Goal: Task Accomplishment & Management: Manage account settings

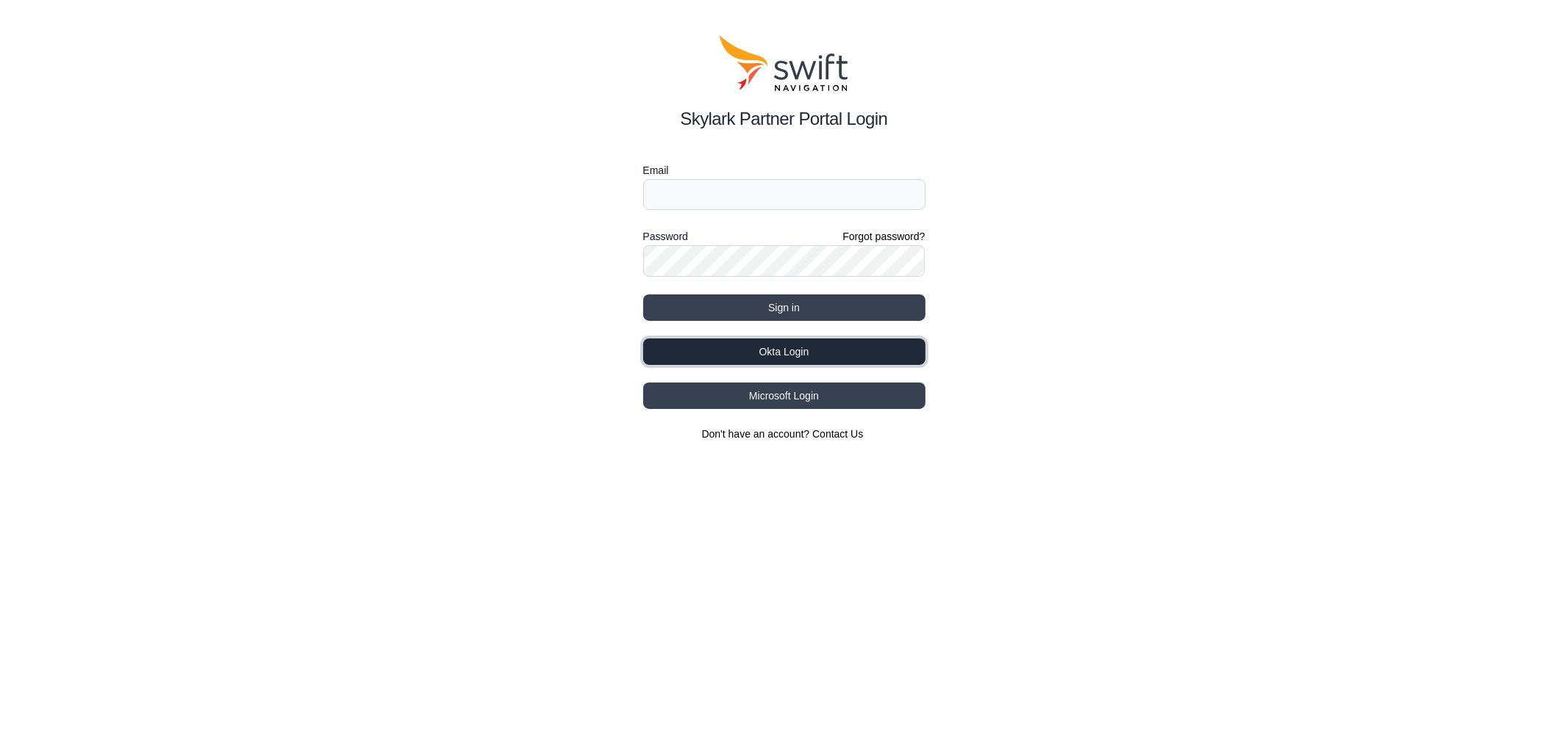
click at [839, 347] on button "Okta Login" at bounding box center [784, 352] width 282 height 26
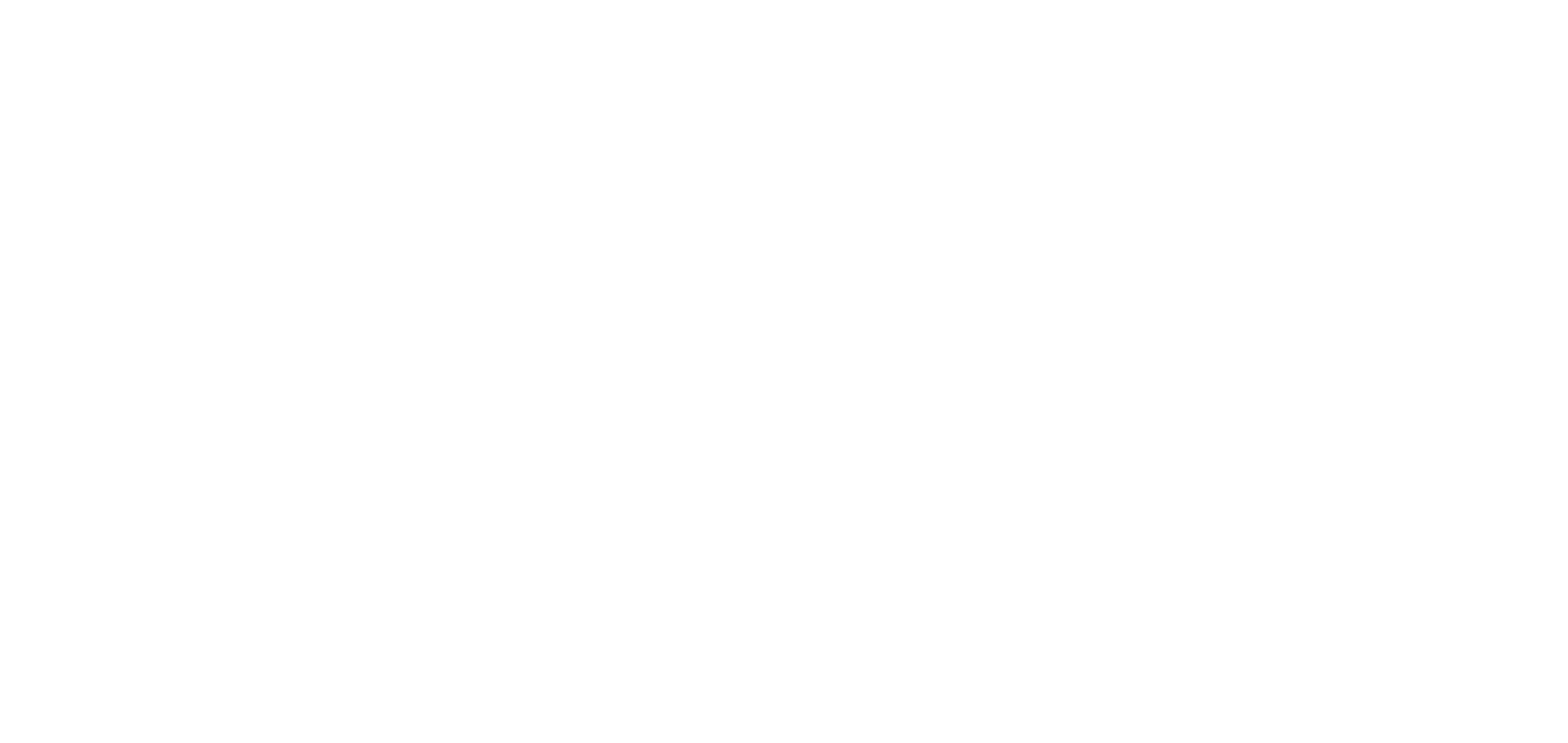
select select
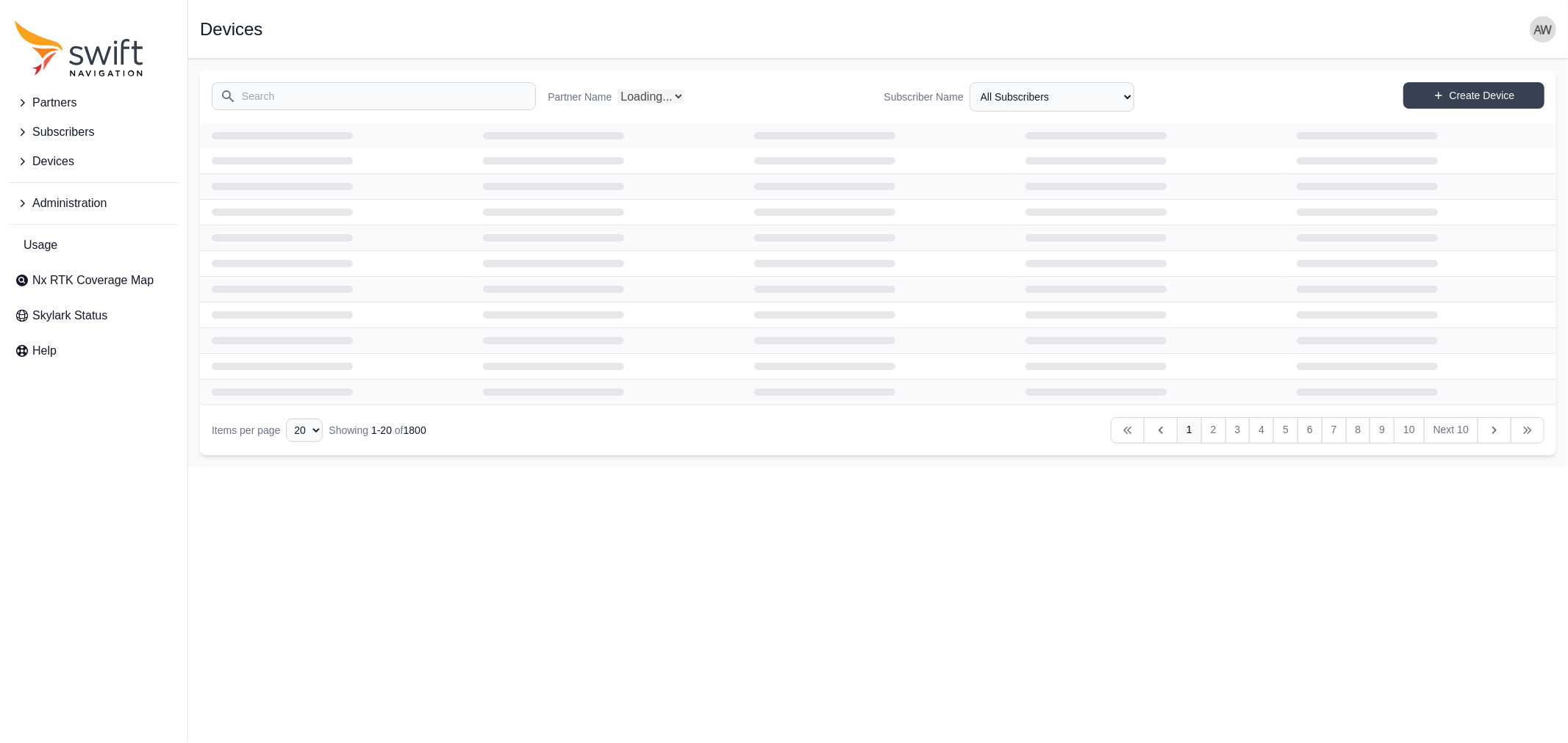
click at [343, 98] on input "Search" at bounding box center [374, 96] width 325 height 28
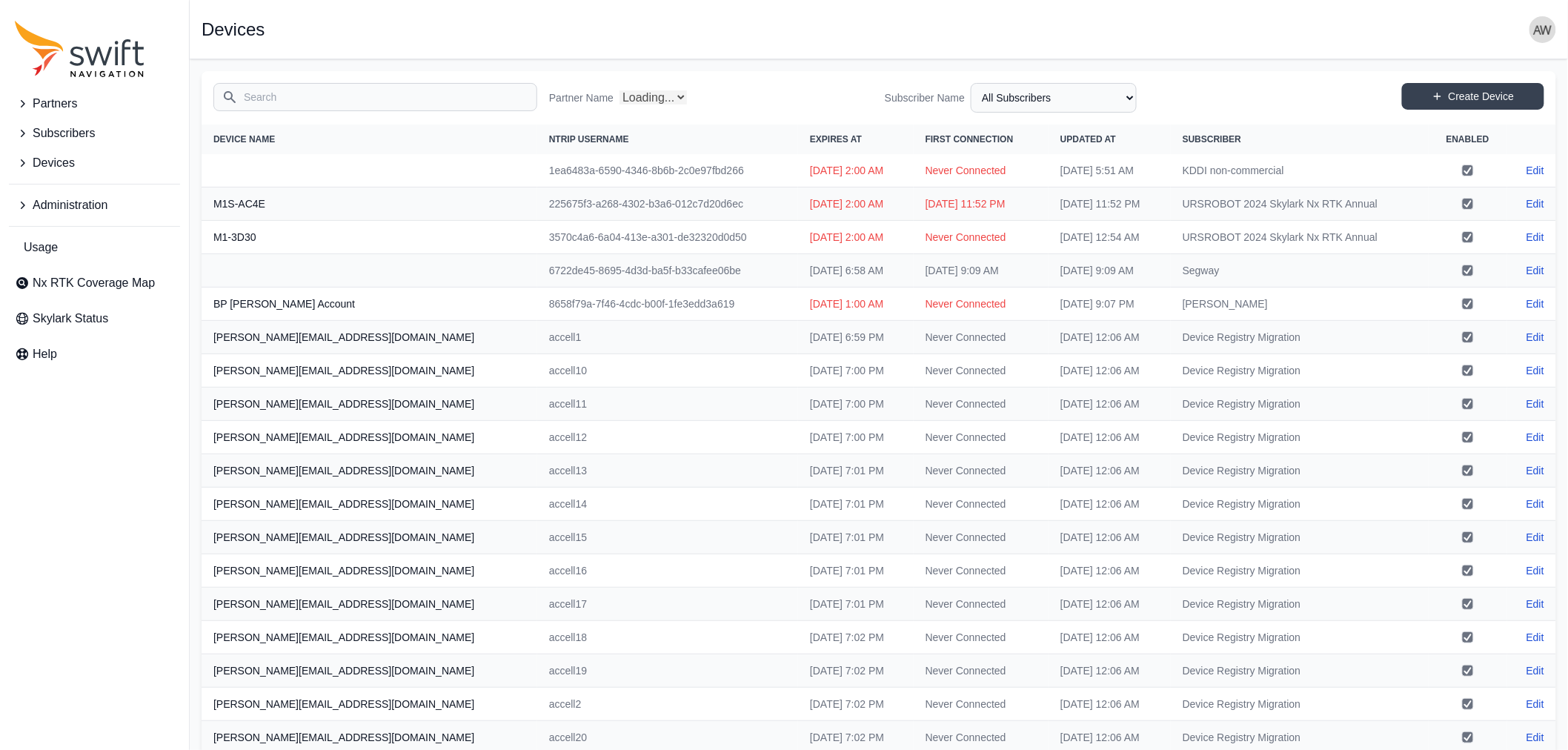
select select "Partner Name"
click at [68, 162] on span "Devices" at bounding box center [53, 163] width 43 height 18
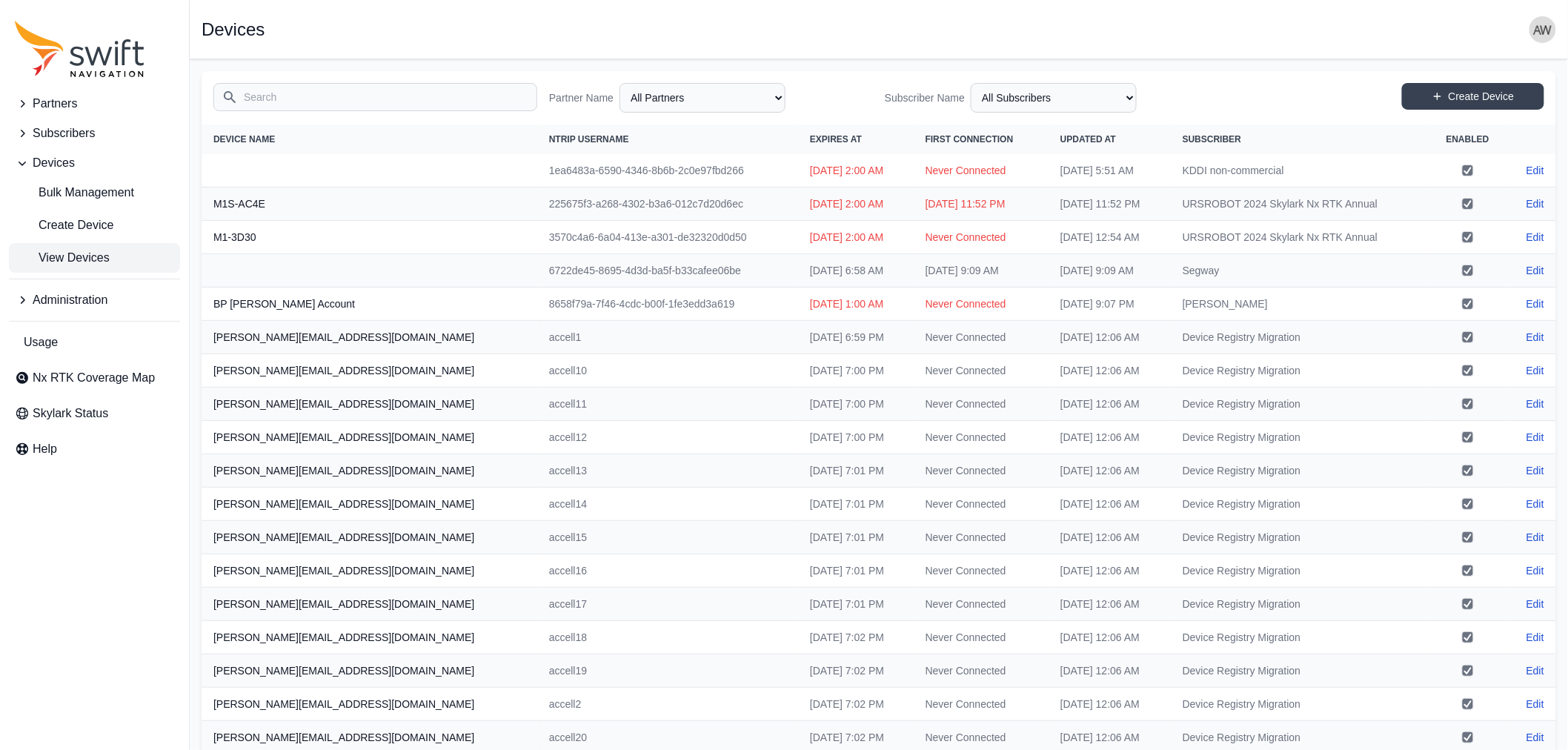
click at [63, 261] on span "View Devices" at bounding box center [63, 257] width 95 height 18
click at [353, 98] on input "Search" at bounding box center [376, 97] width 324 height 28
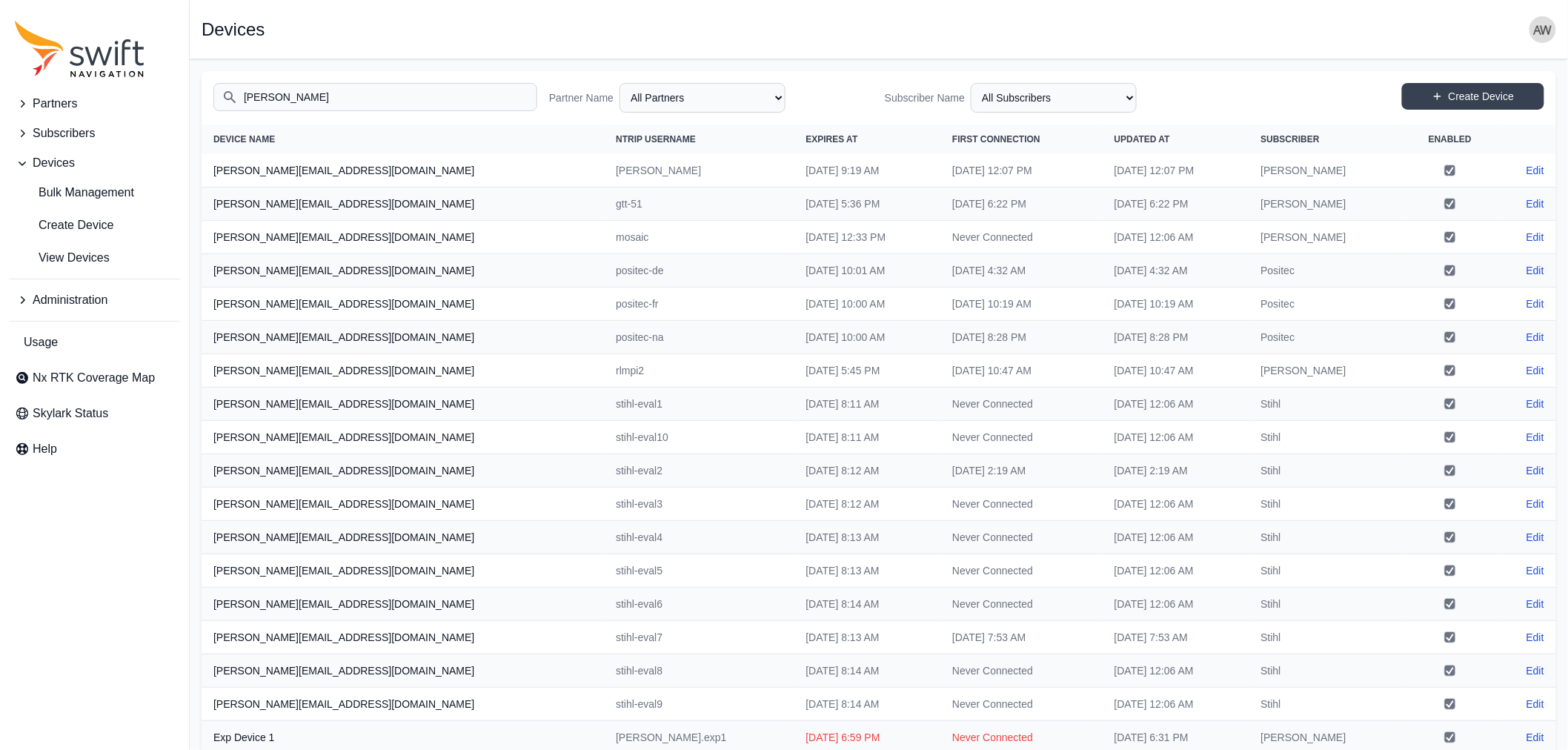
type input "andreas"
click at [981, 94] on select "All Subscribers <Partner Name> - Customer 1 <Partner Name> - Customer 2 <Partne…" at bounding box center [1054, 98] width 166 height 30
click at [977, 83] on select "All Subscribers <Partner Name> - Customer 1 <Partner Name> - Customer 2 <Partne…" at bounding box center [1054, 98] width 166 height 30
select select "5c54f7c1-7b85-403f-bb10-7ba012dade62"
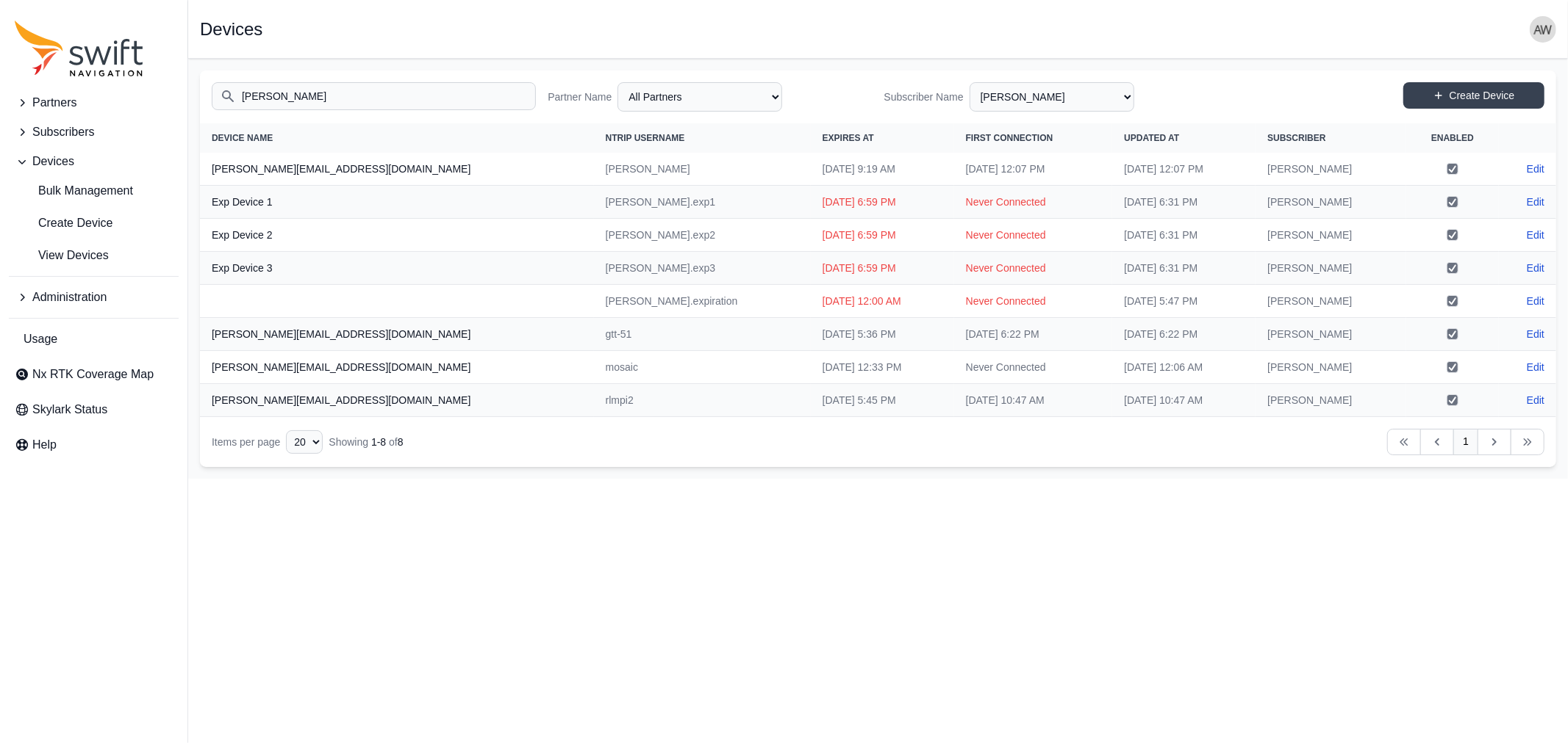
click at [316, 91] on input "andreas" at bounding box center [374, 96] width 325 height 28
click at [1537, 200] on link "Edit" at bounding box center [1535, 202] width 17 height 15
select select "ab3272ce-40d0-4c94-a524-96a758ab755c"
select select "5c54f7c1-7b85-403f-bb10-7ba012dade62"
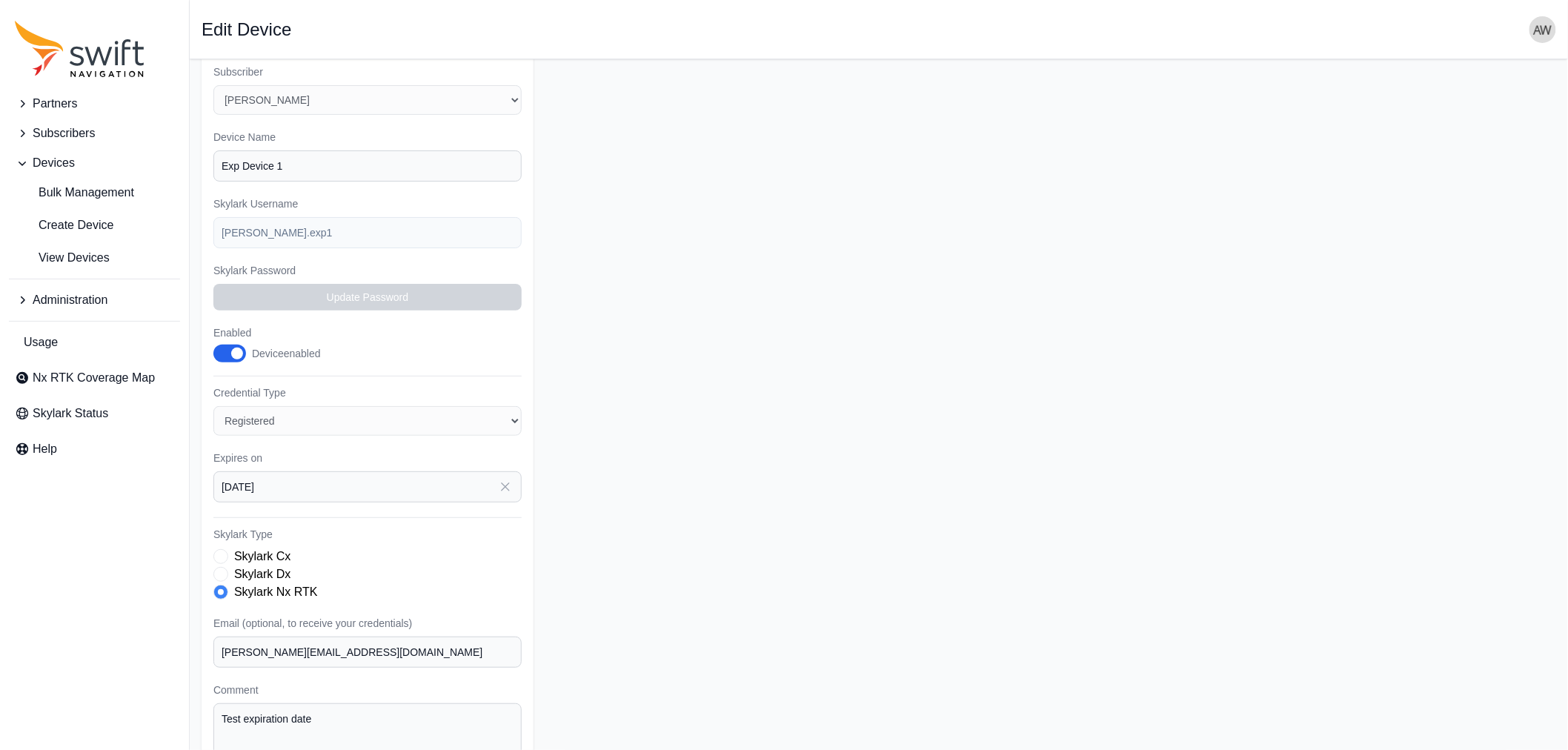
scroll to position [227, 0]
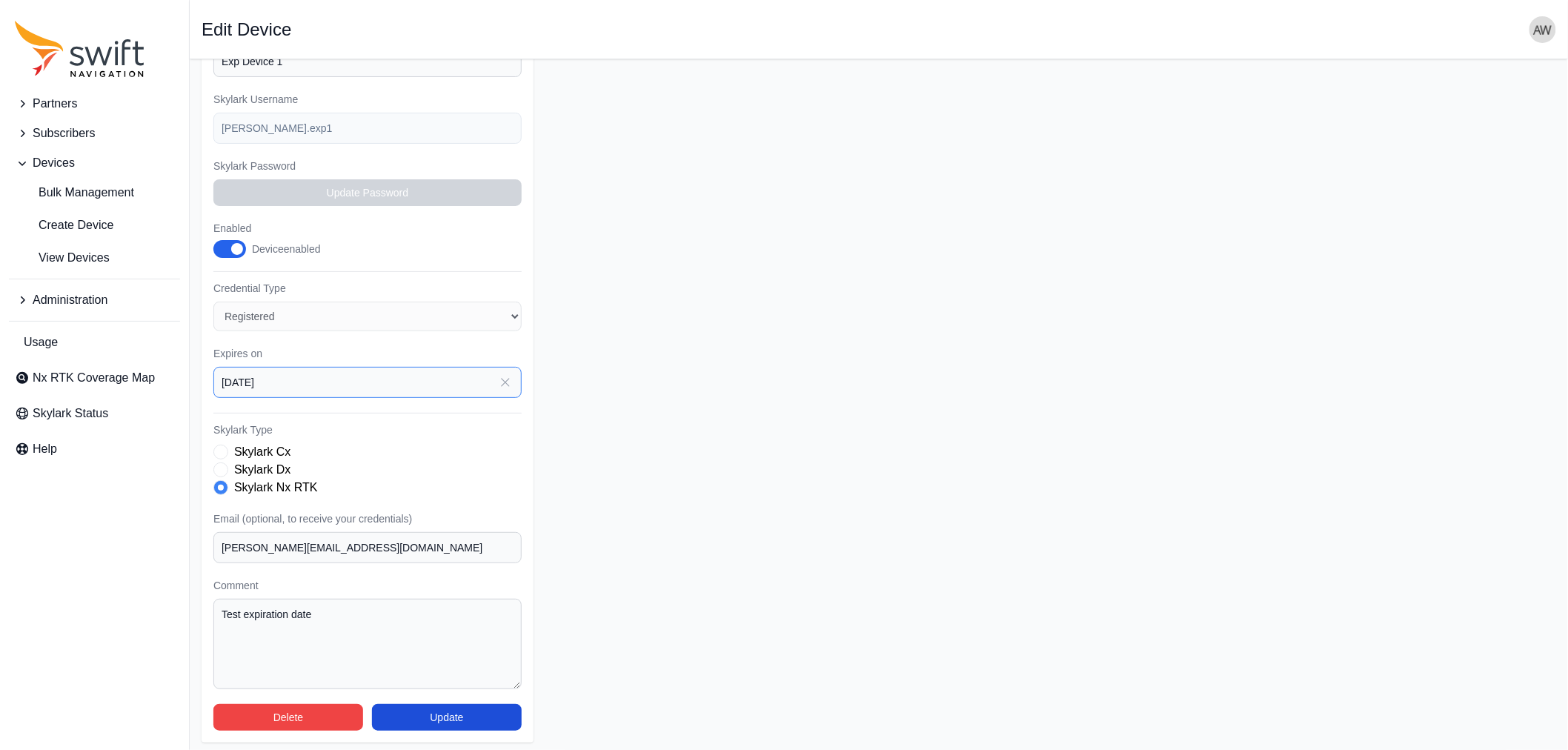
click at [482, 377] on input "2025-10-02" at bounding box center [367, 382] width 308 height 31
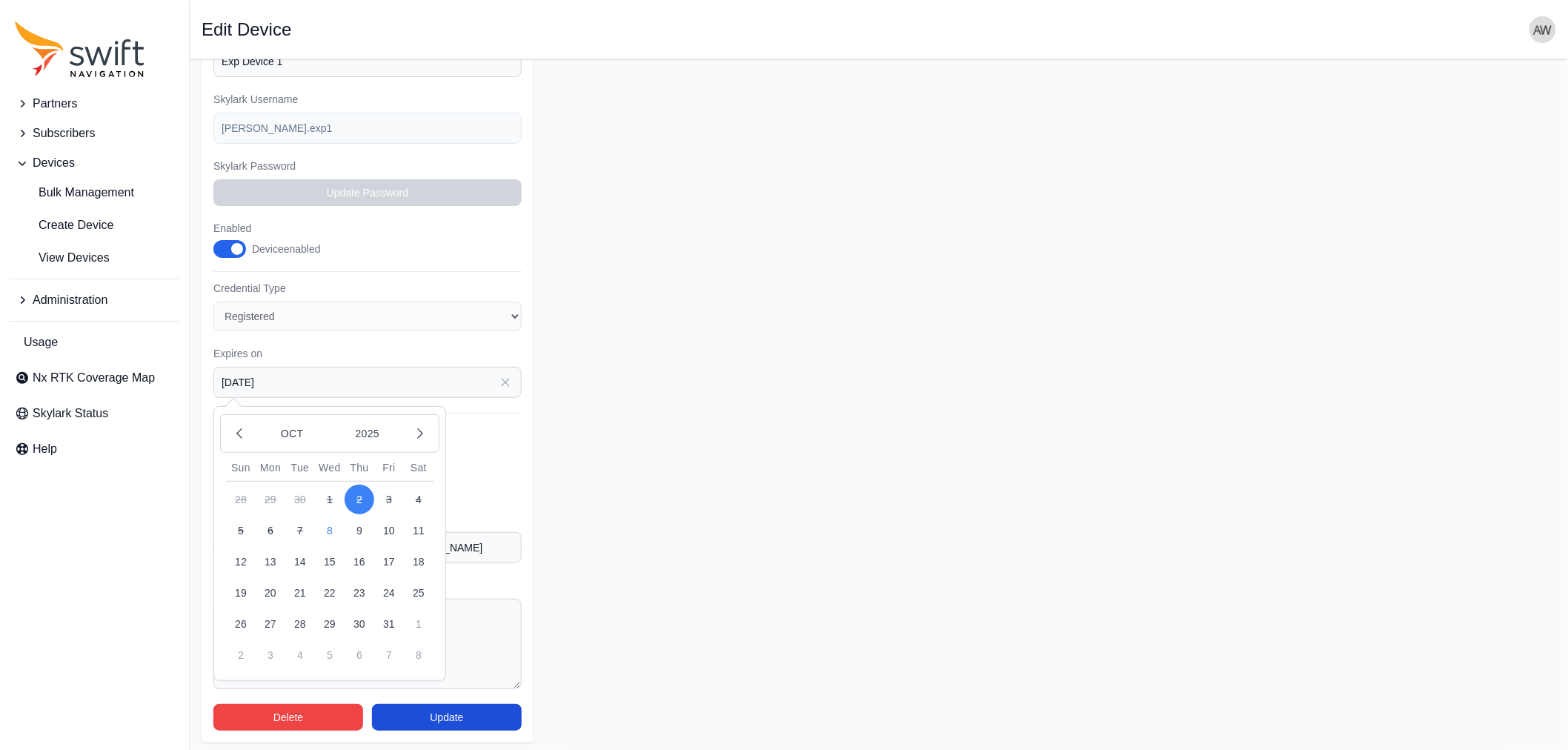
click at [389, 523] on button "10" at bounding box center [389, 531] width 30 height 30
type input "2025-10-10"
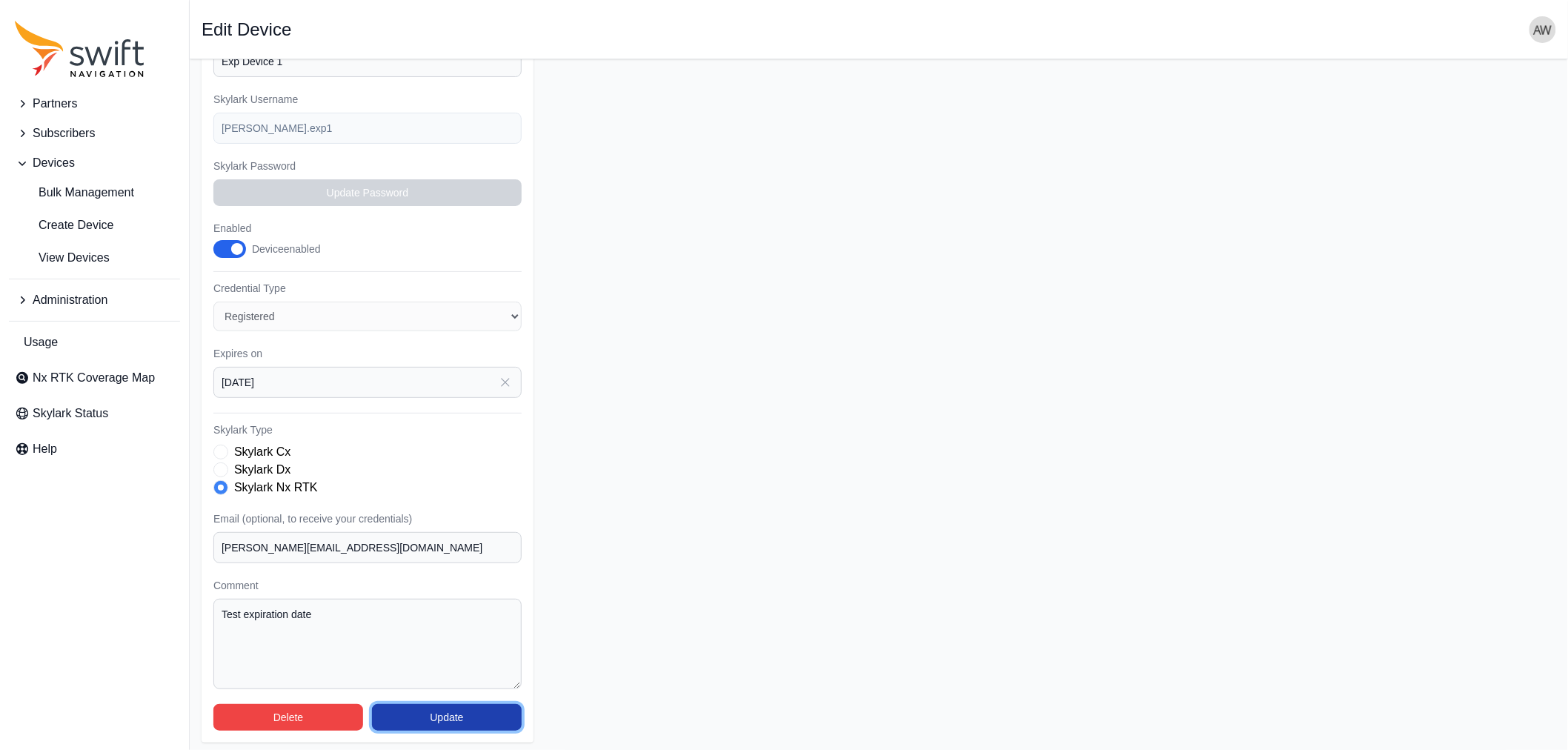
click at [443, 712] on button "Update" at bounding box center [447, 717] width 149 height 27
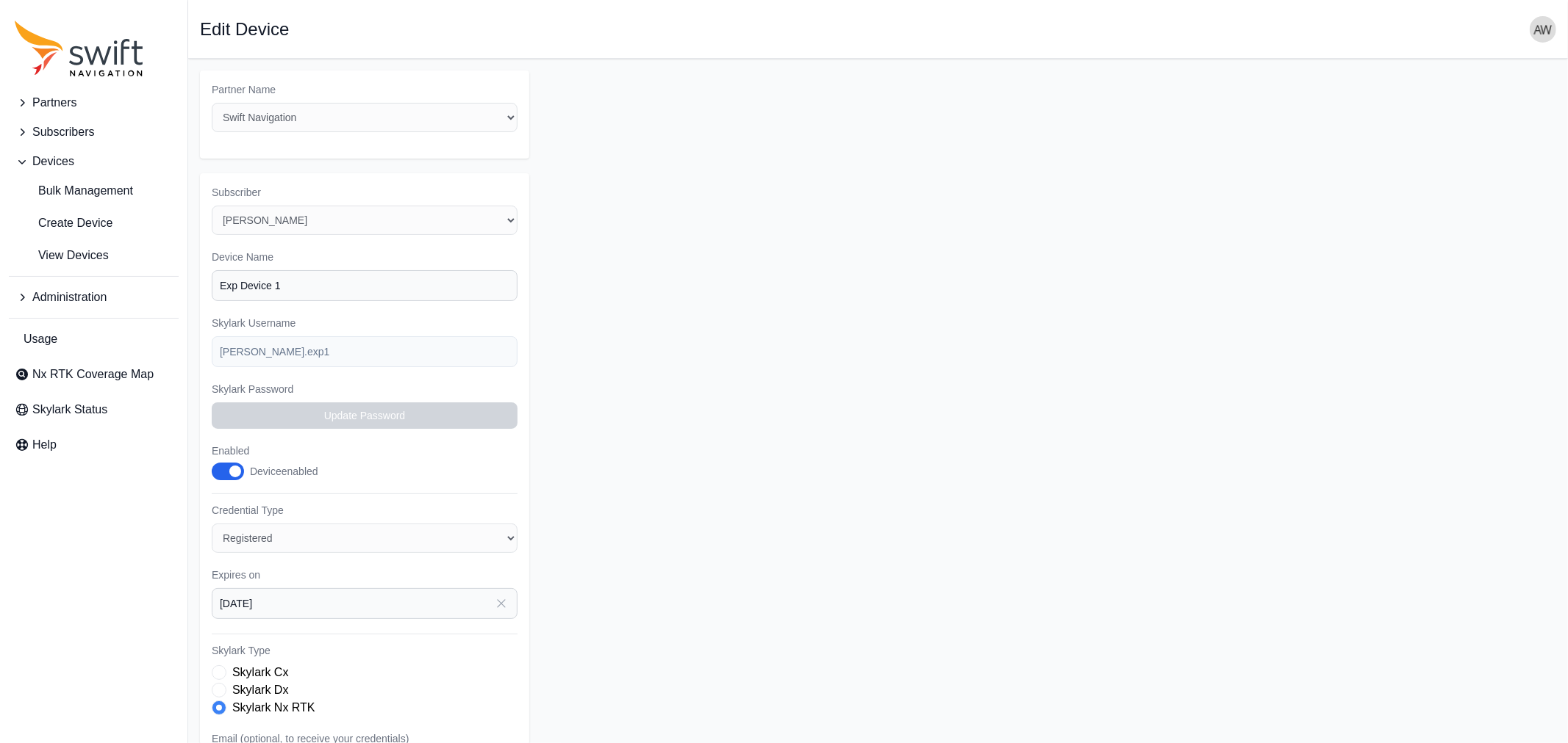
select select "5c54f7c1-7b85-403f-bb10-7ba012dade62"
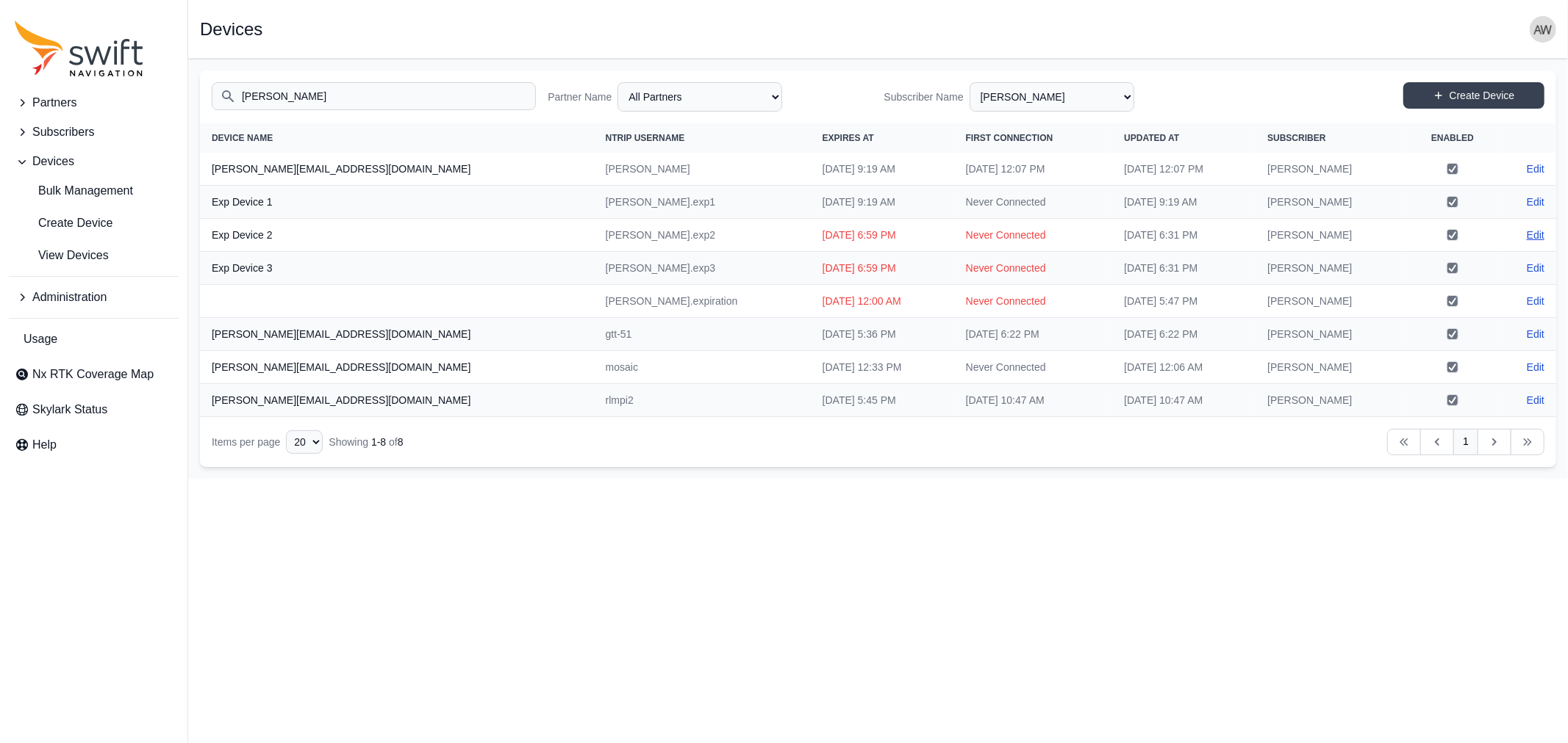
click at [1533, 235] on link "Edit" at bounding box center [1535, 235] width 17 height 15
select select "ab3272ce-40d0-4c94-a524-96a758ab755c"
select select "5c54f7c1-7b85-403f-bb10-7ba012dade62"
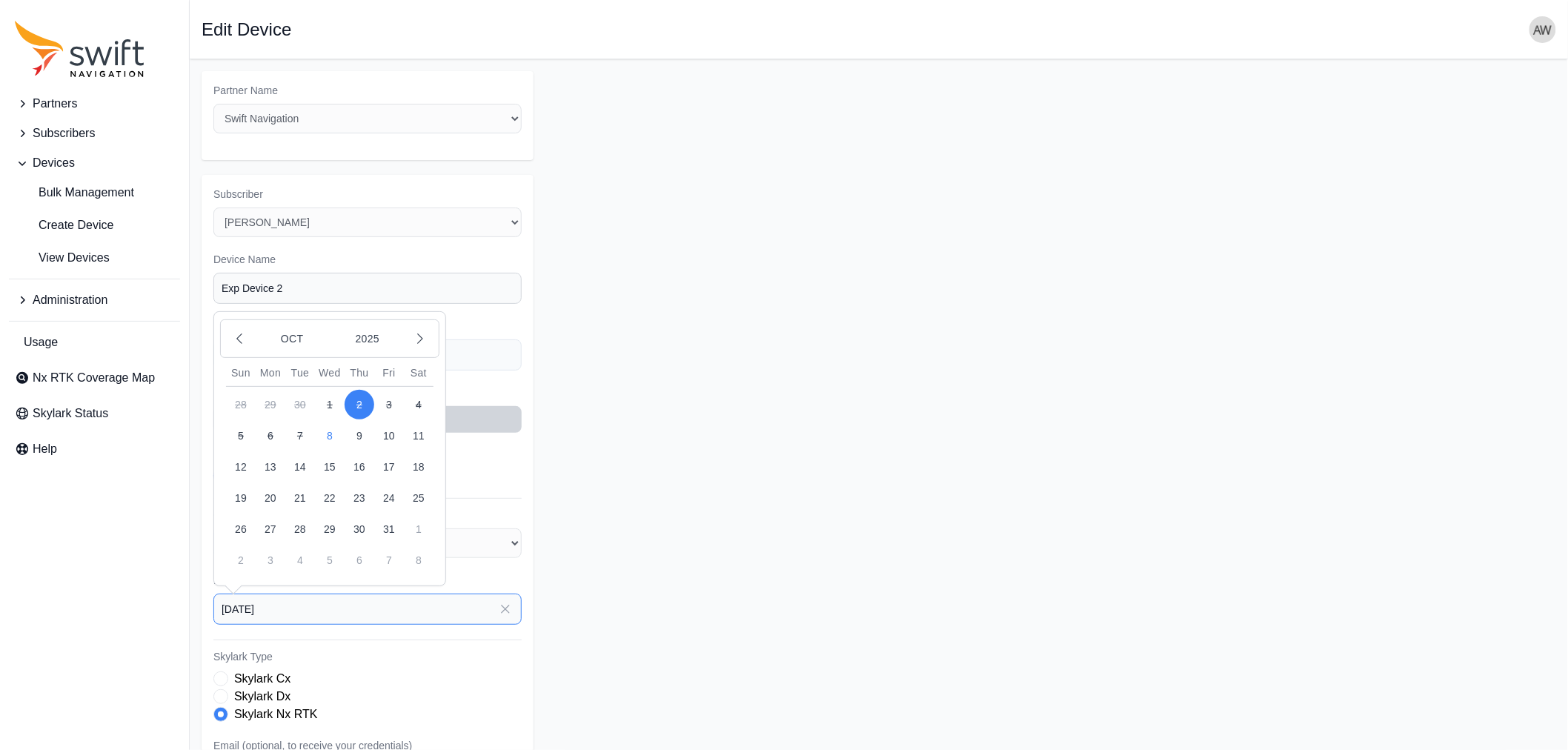
click at [354, 613] on input "2025-10-02" at bounding box center [367, 609] width 308 height 31
click at [417, 490] on button "25" at bounding box center [419, 499] width 30 height 30
type input "2025-10-25"
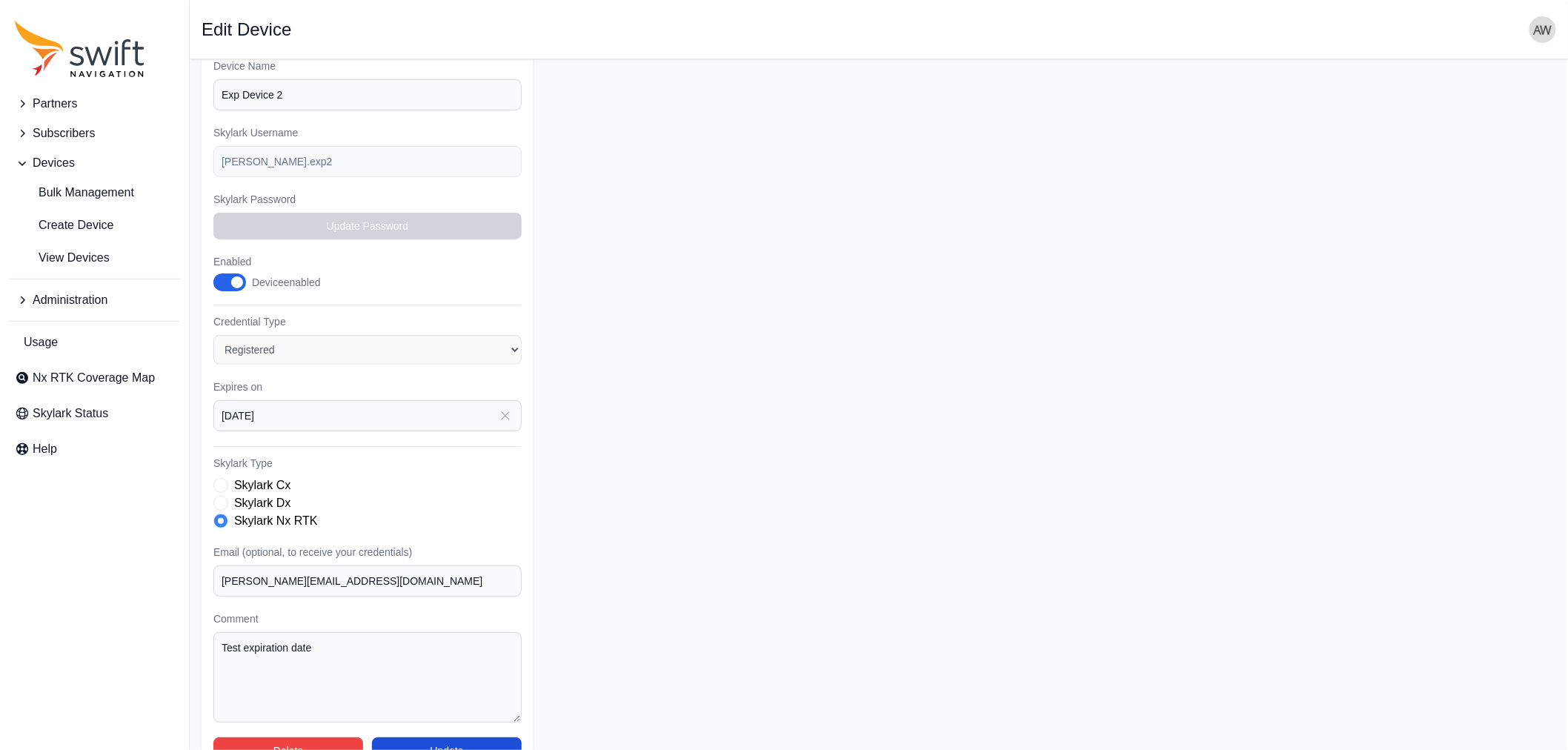
scroll to position [227, 0]
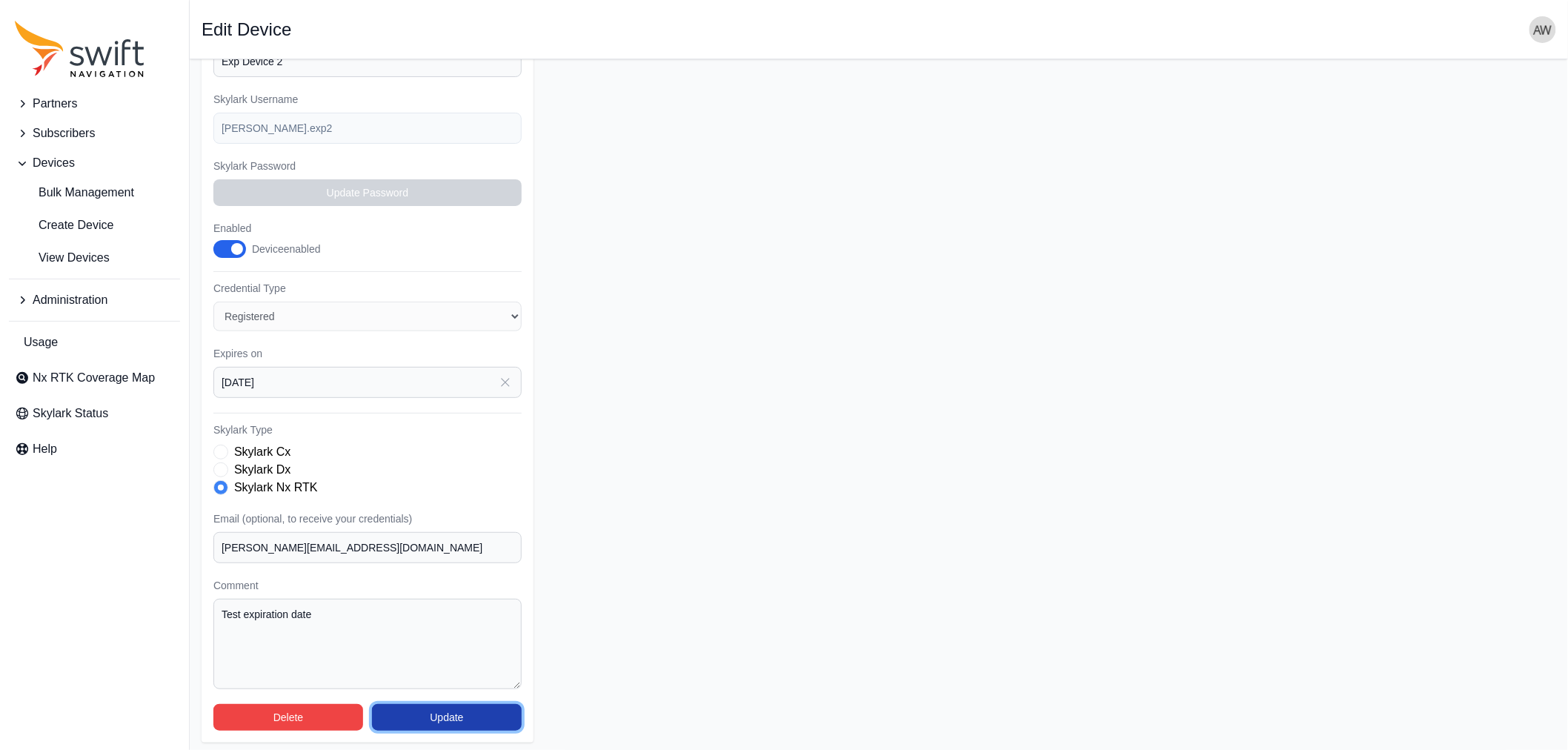
click at [458, 710] on button "Update" at bounding box center [447, 717] width 149 height 27
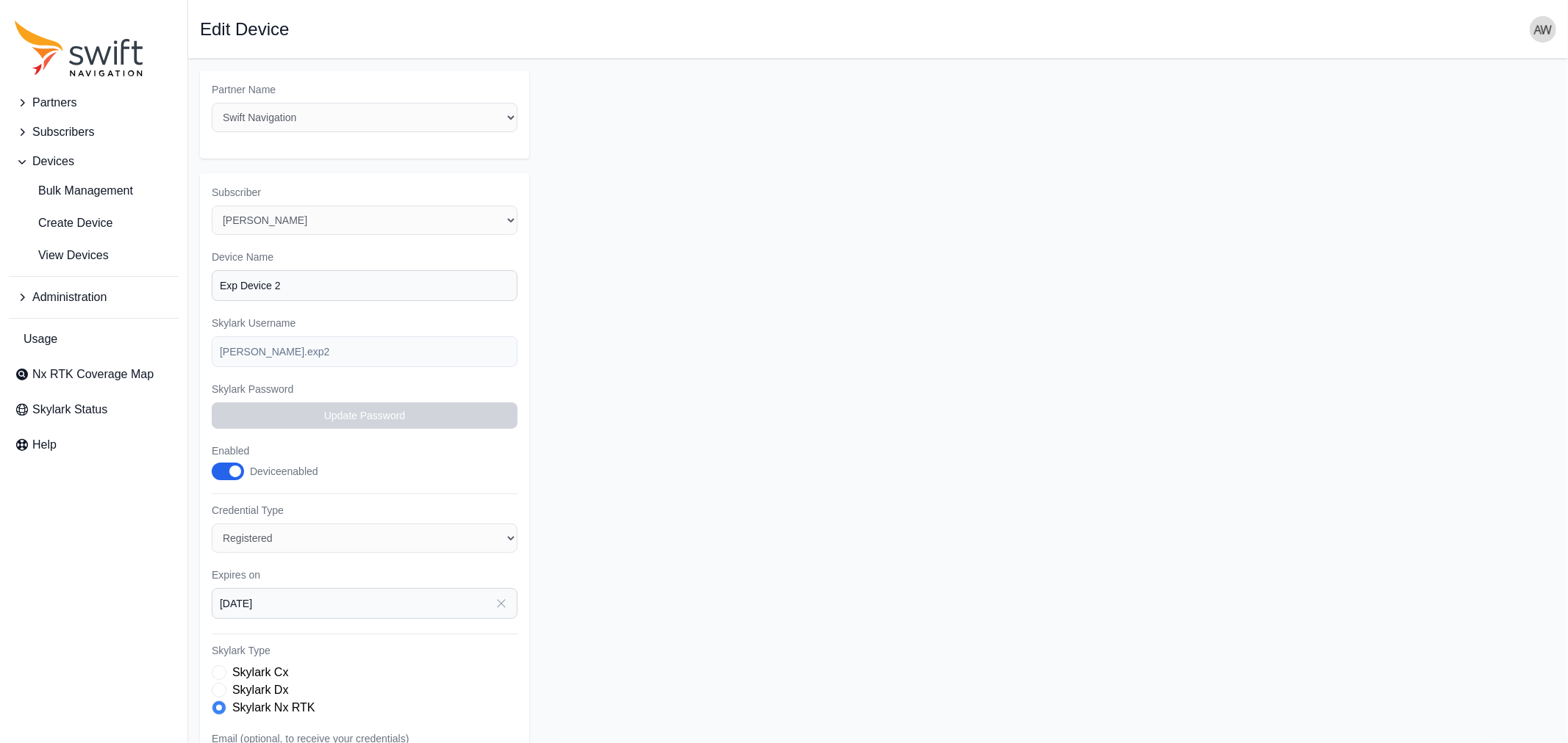
select select "5c54f7c1-7b85-403f-bb10-7ba012dade62"
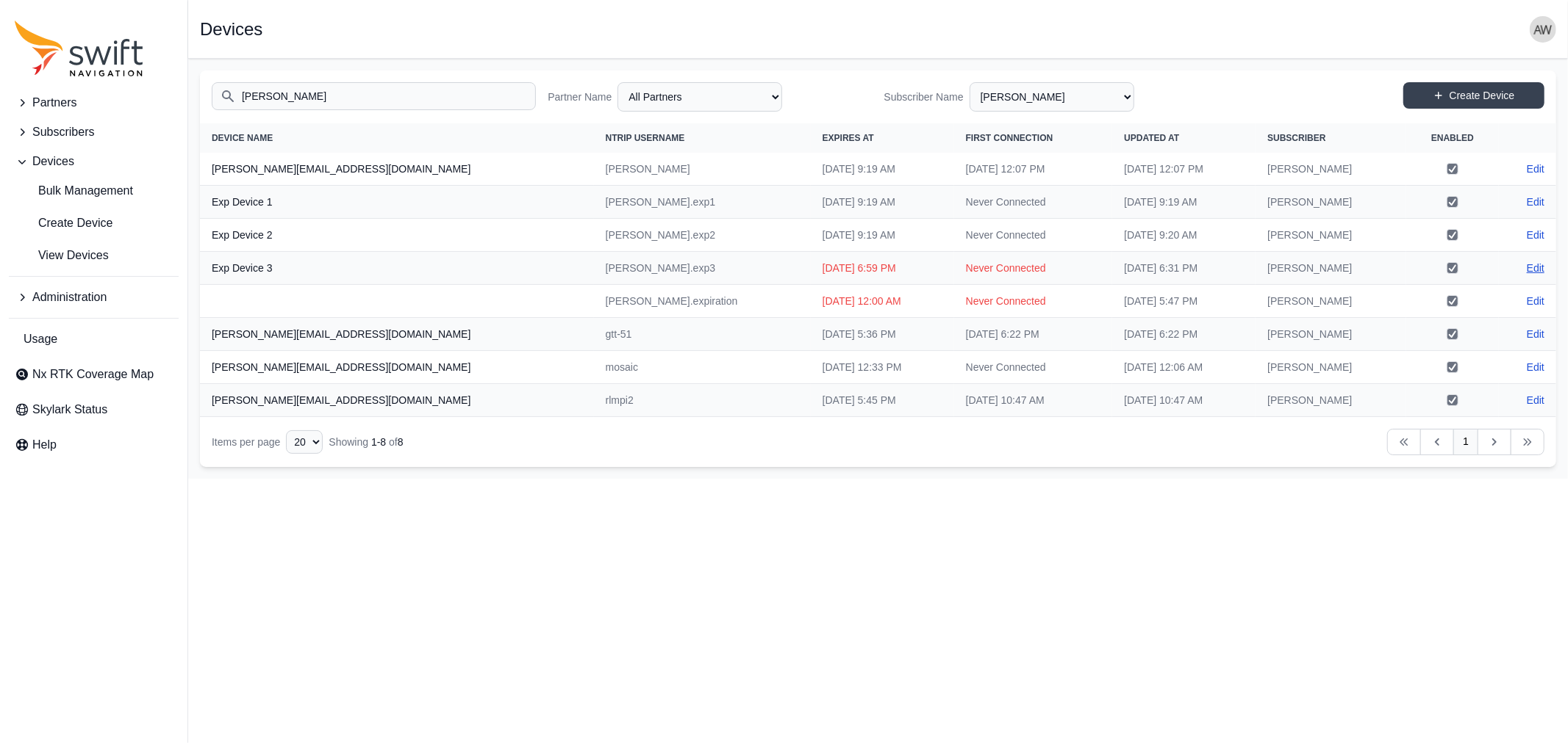
click at [1532, 262] on link "Edit" at bounding box center [1535, 268] width 17 height 15
select select "ab3272ce-40d0-4c94-a524-96a758ab755c"
select select "5c54f7c1-7b85-403f-bb10-7ba012dade62"
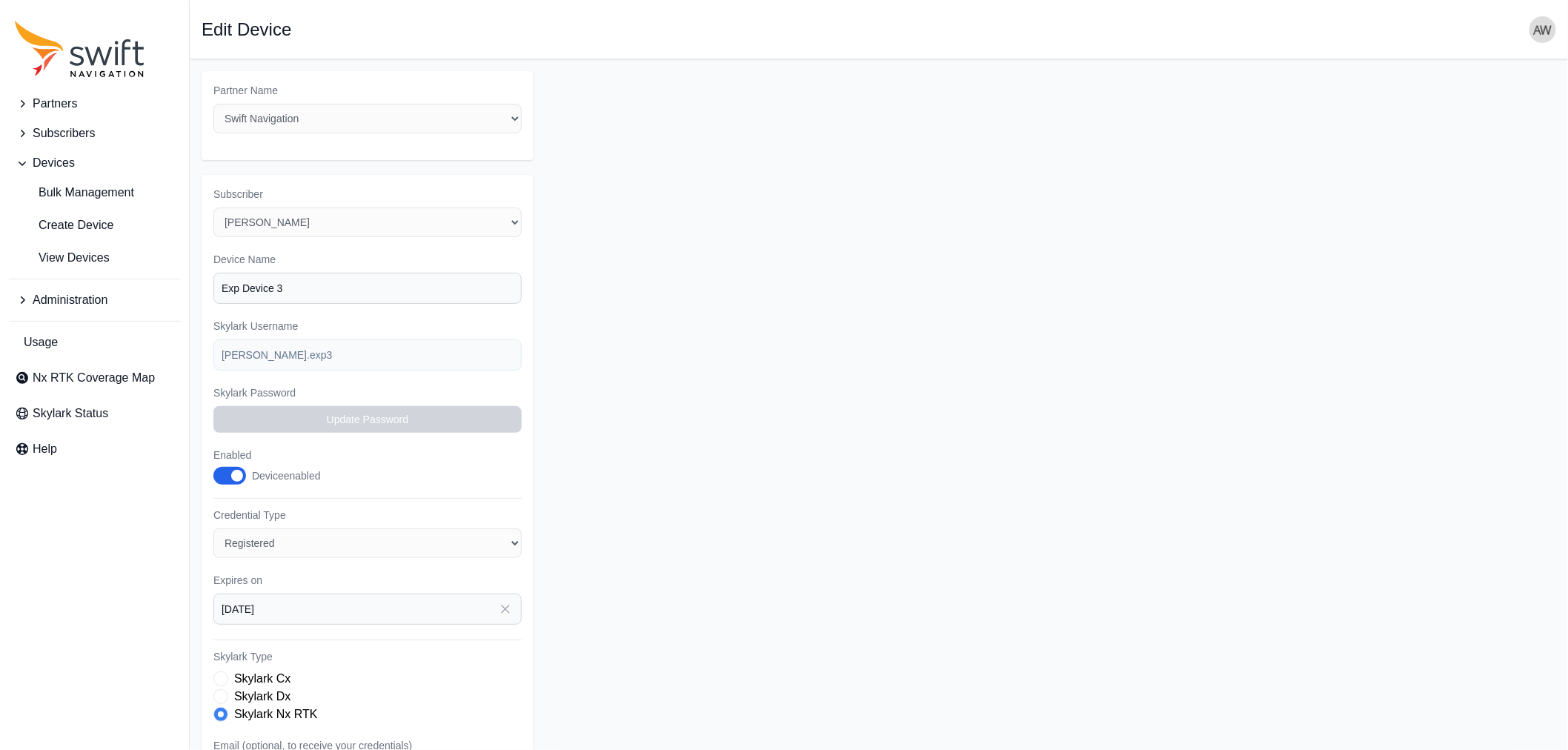
scroll to position [227, 0]
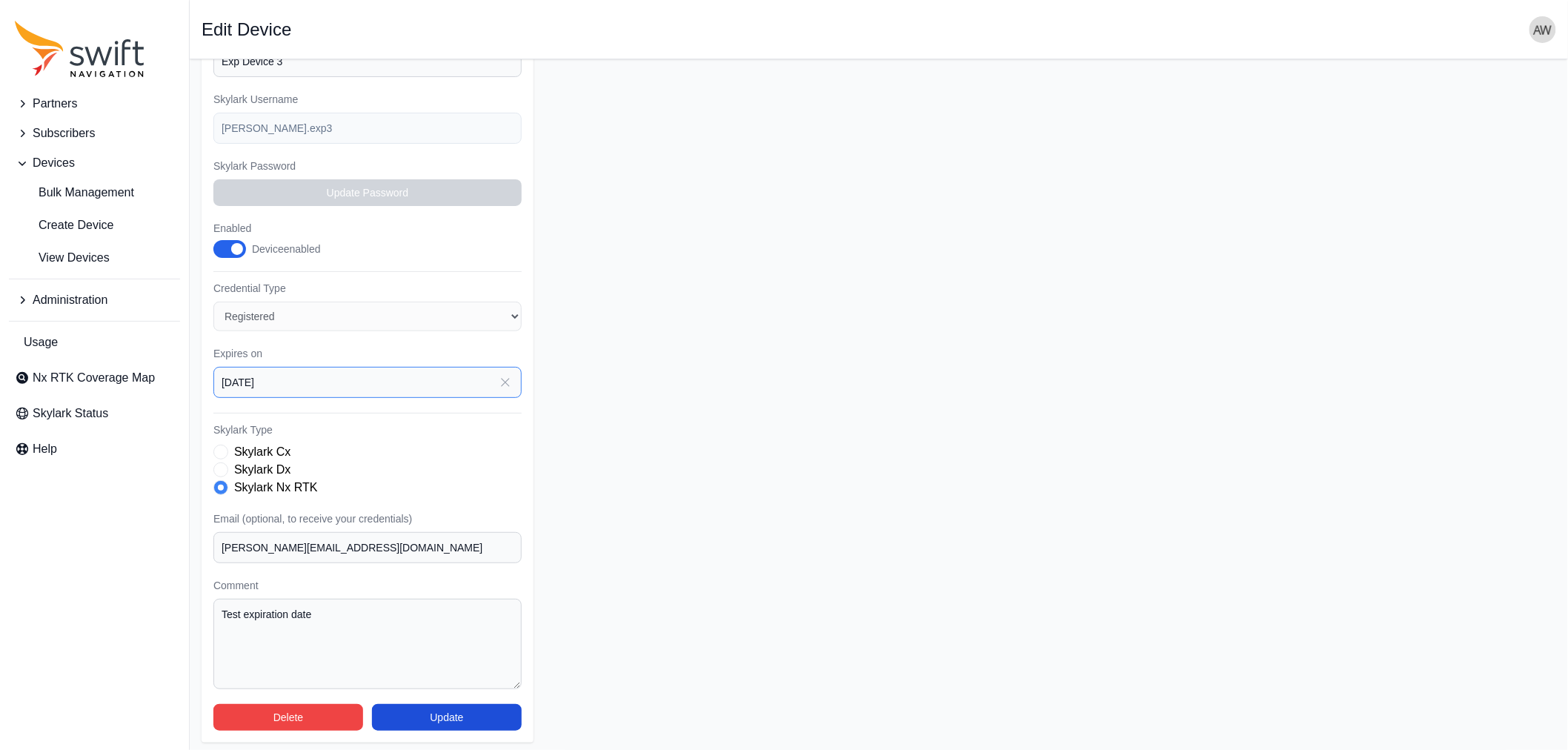
click at [450, 378] on input "2025-10-02" at bounding box center [367, 382] width 308 height 31
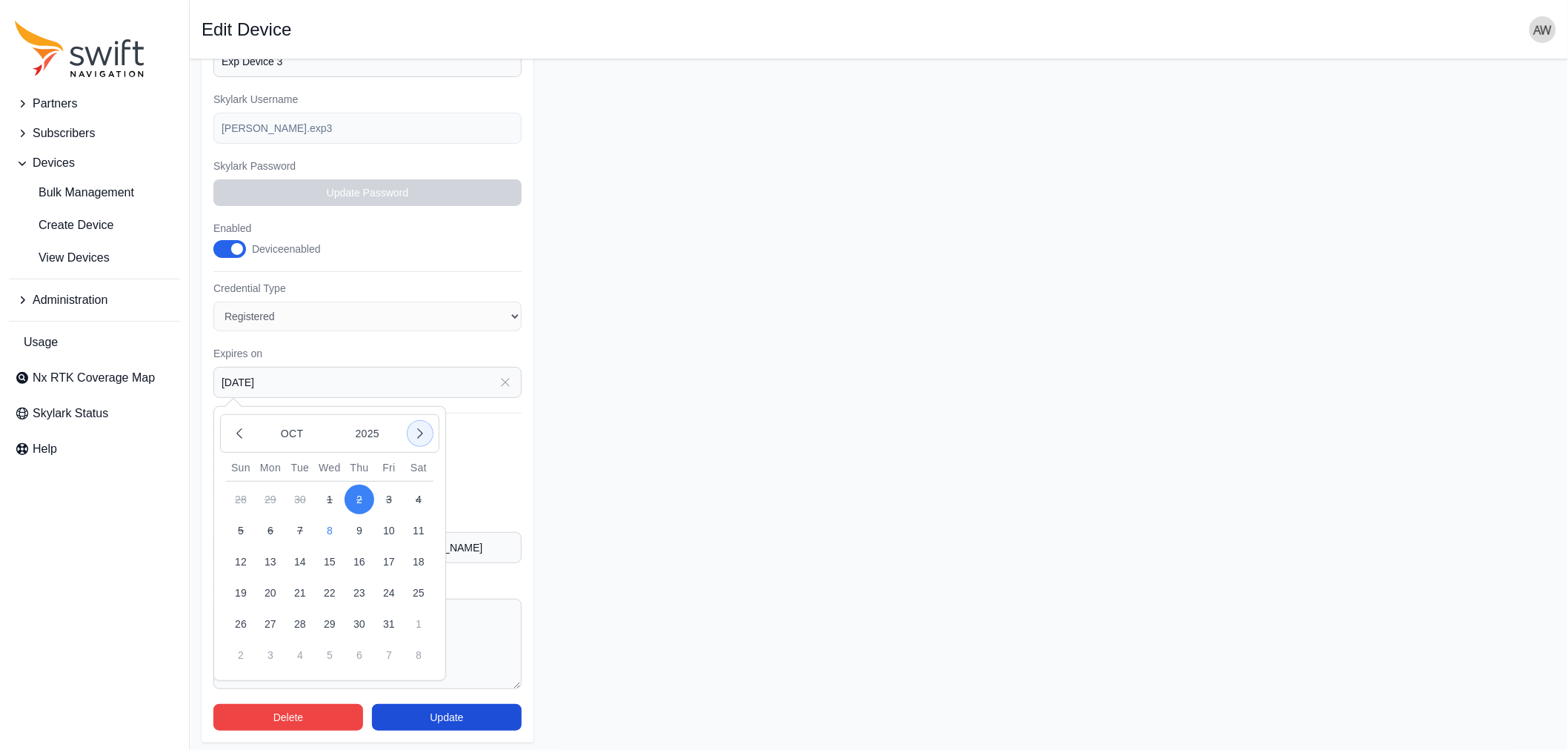
click at [425, 426] on icon "button" at bounding box center [420, 433] width 15 height 15
click at [235, 556] on button "9" at bounding box center [241, 562] width 30 height 30
type input "2025-11-09"
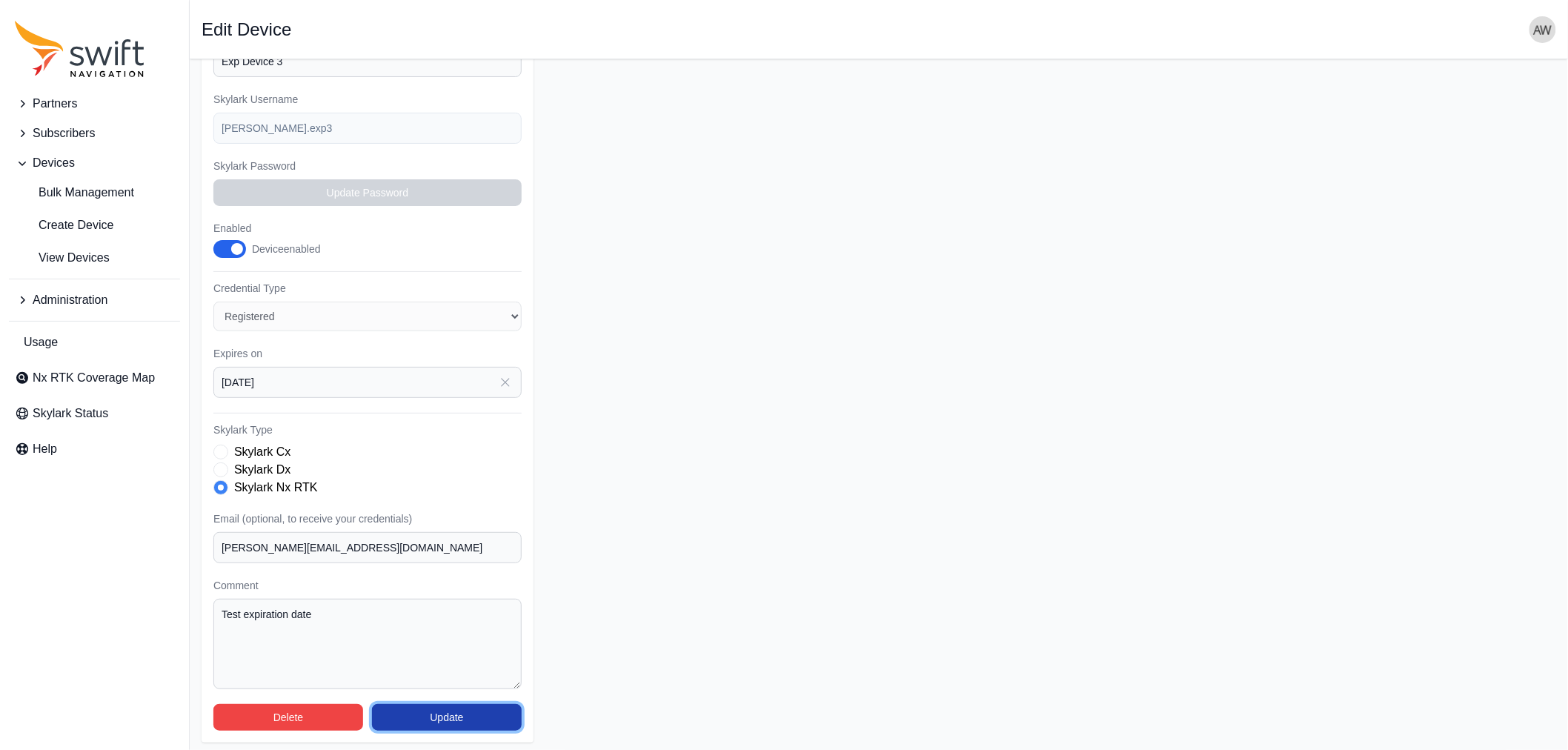
click at [431, 719] on button "Update" at bounding box center [447, 717] width 149 height 27
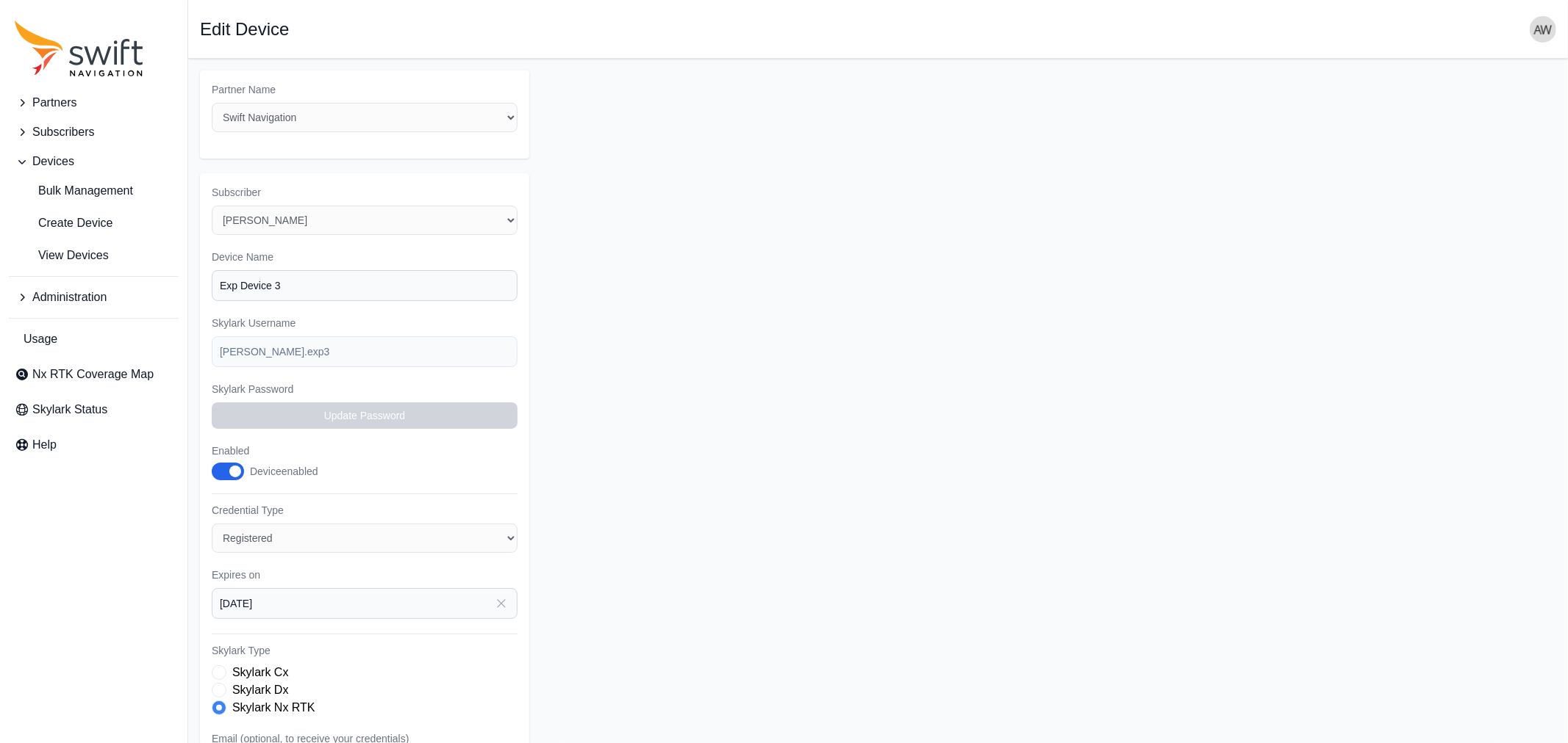
select select "5c54f7c1-7b85-403f-bb10-7ba012dade62"
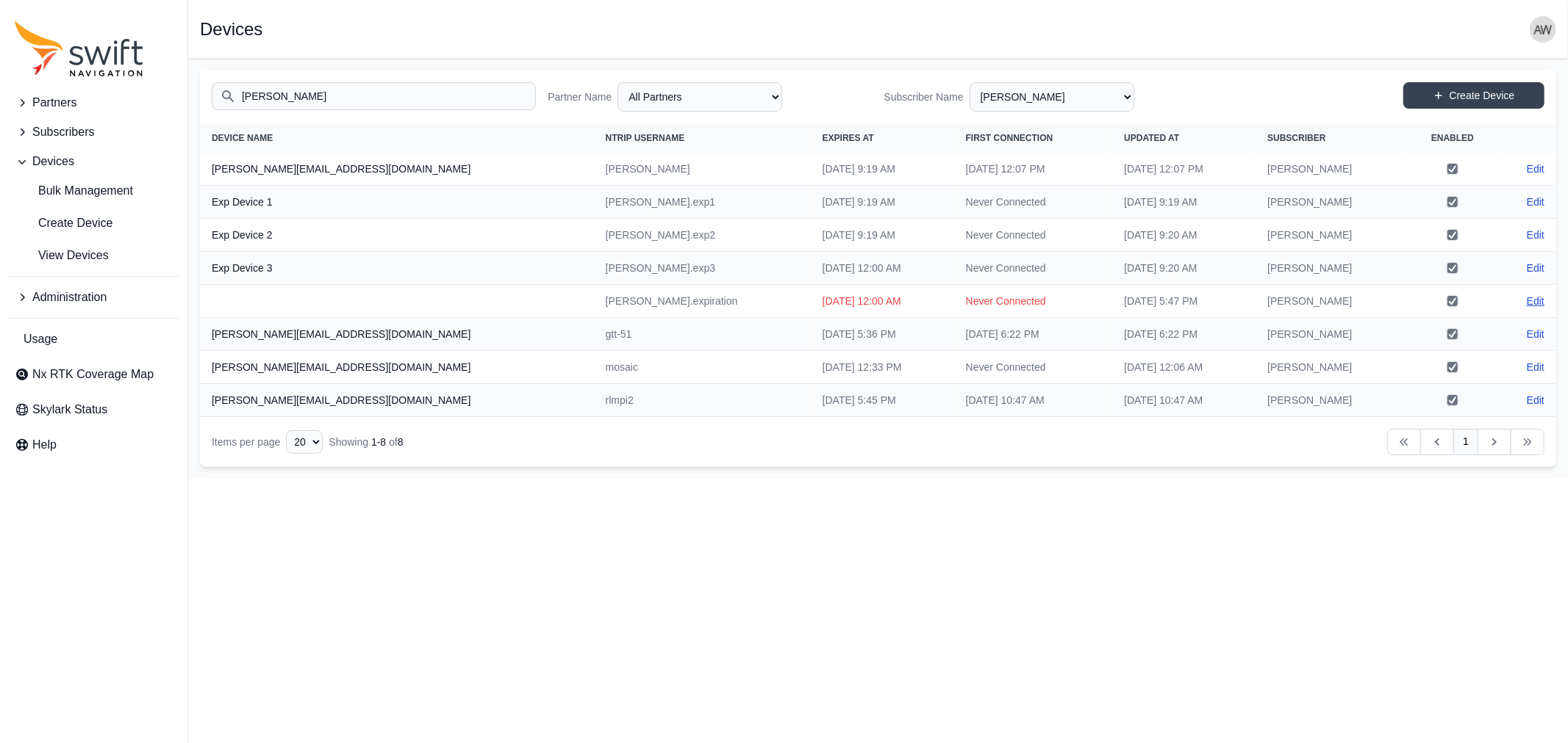
click at [1539, 297] on link "Edit" at bounding box center [1535, 301] width 17 height 15
select select "ab3272ce-40d0-4c94-a524-96a758ab755c"
select select "5c54f7c1-7b85-403f-bb10-7ba012dade62"
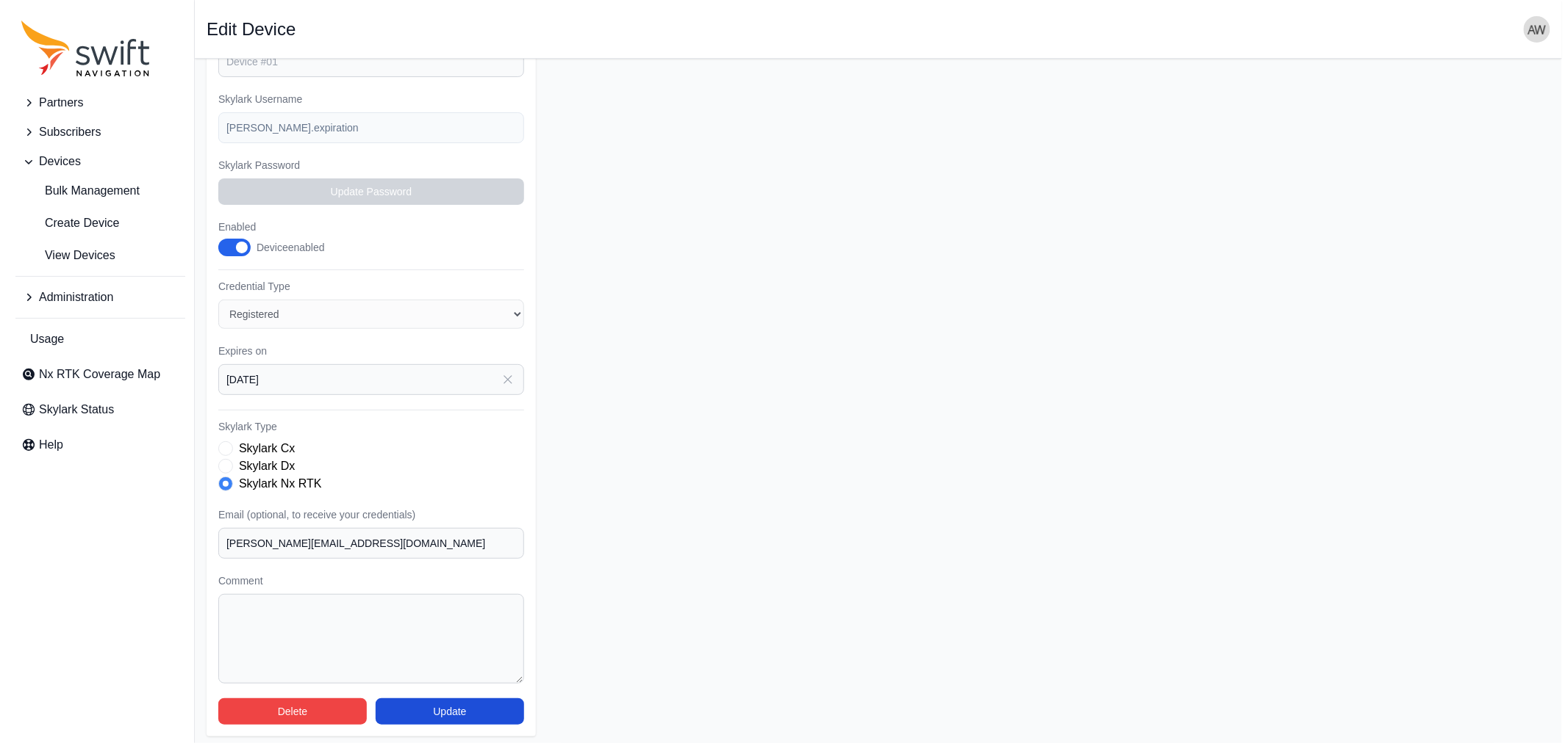
scroll to position [225, 0]
click at [295, 701] on button "Delete" at bounding box center [286, 711] width 148 height 26
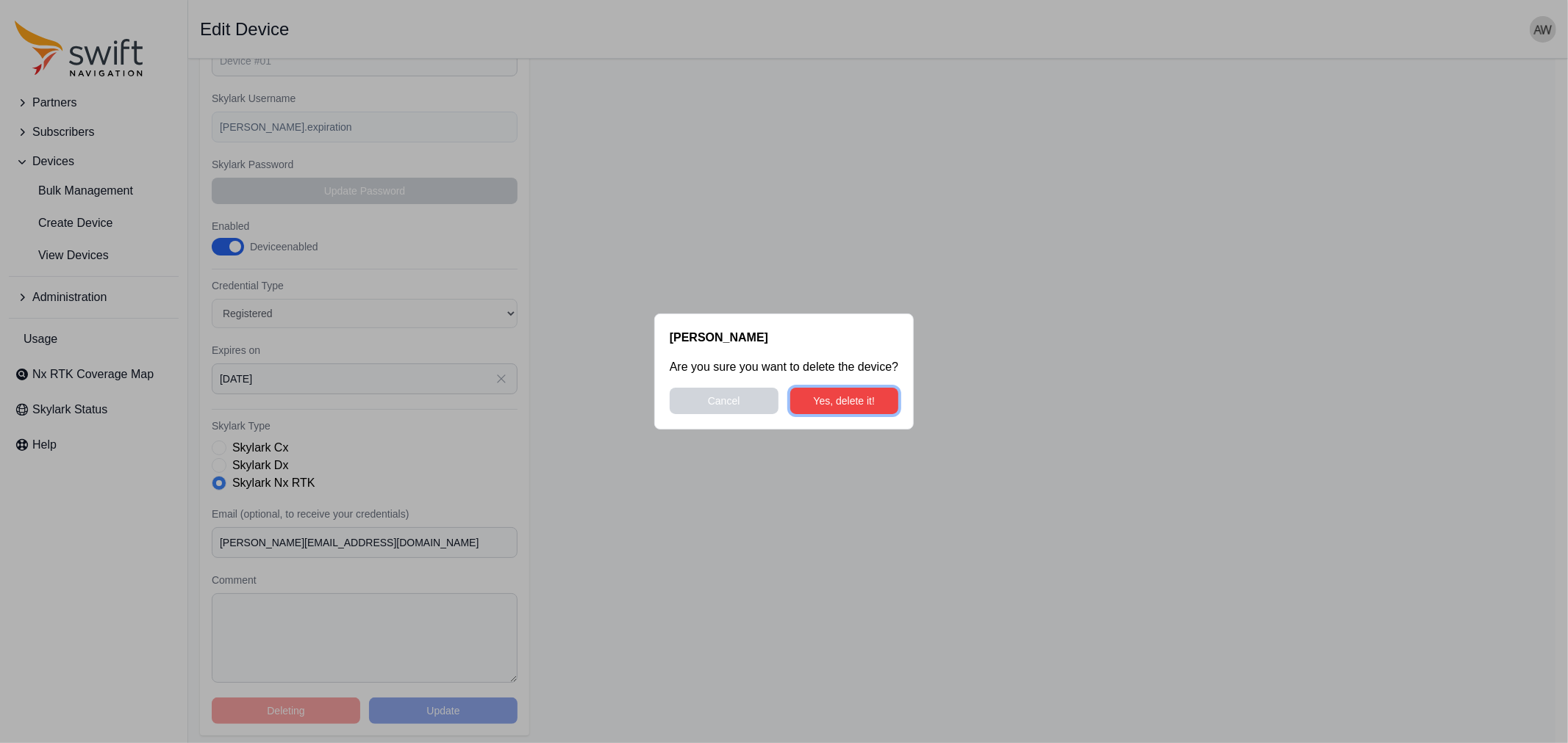
click at [832, 395] on button "Yes, delete it!" at bounding box center [844, 401] width 108 height 26
select select "5c54f7c1-7b85-403f-bb10-7ba012dade62"
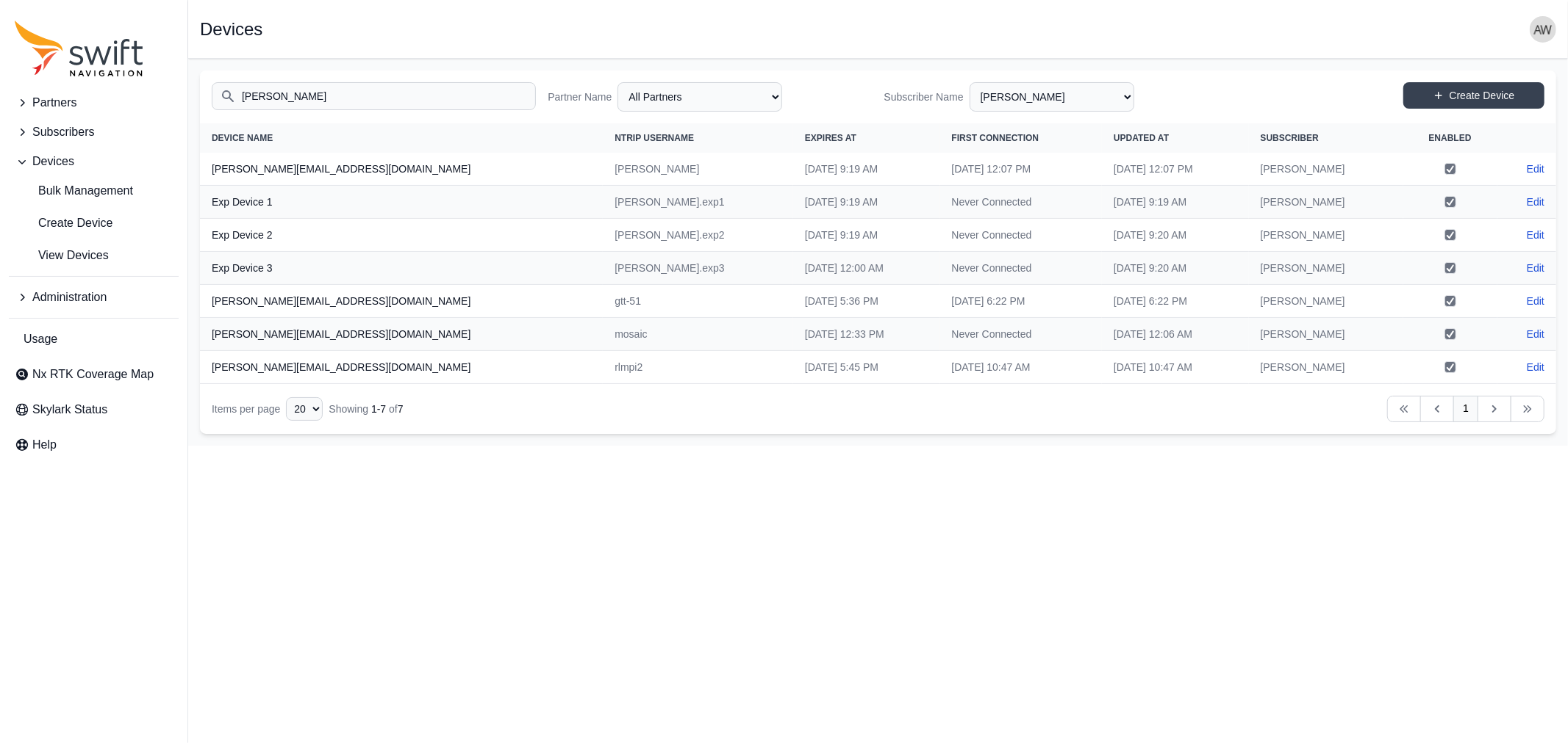
click at [1525, 199] on td "Edit" at bounding box center [1526, 202] width 59 height 32
click at [1532, 200] on link "Edit" at bounding box center [1535, 202] width 17 height 15
select select "ab3272ce-40d0-4c94-a524-96a758ab755c"
select select "5c54f7c1-7b85-403f-bb10-7ba012dade62"
